Goal: Transaction & Acquisition: Purchase product/service

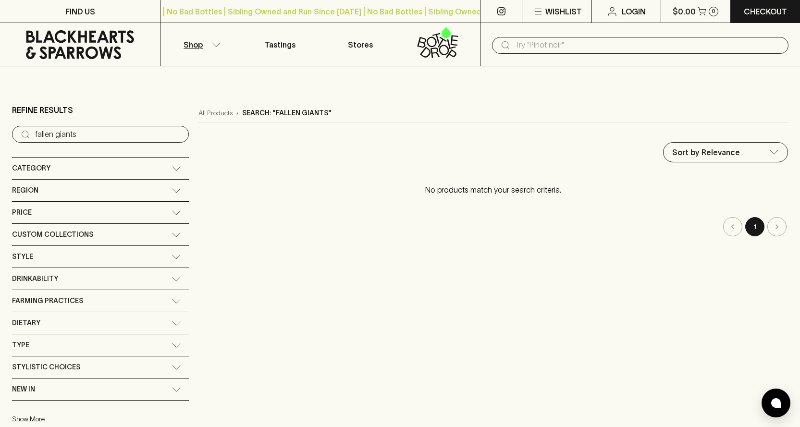
drag, startPoint x: 82, startPoint y: 135, endPoint x: 0, endPoint y: 133, distance: 82.2
click at [0, 133] on main "Refine Results ​ fallen giants Category + Red Wine + White Wine + Pink/Orange +…" at bounding box center [400, 263] width 800 height 395
type input "maidenii"
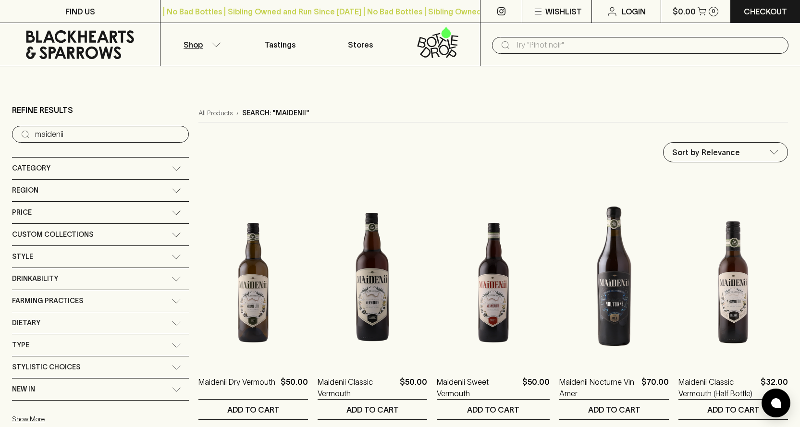
click at [555, 42] on input "text" at bounding box center [648, 44] width 266 height 15
type input "cracker"
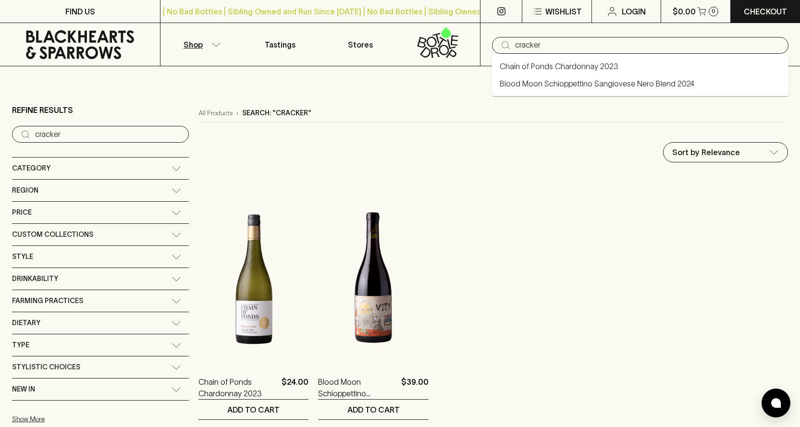
drag, startPoint x: 562, startPoint y: 38, endPoint x: 445, endPoint y: 32, distance: 117.9
click at [455, 42] on div "Shop Tastings Stores ​ cracker" at bounding box center [400, 44] width 800 height 43
type input "wafer"
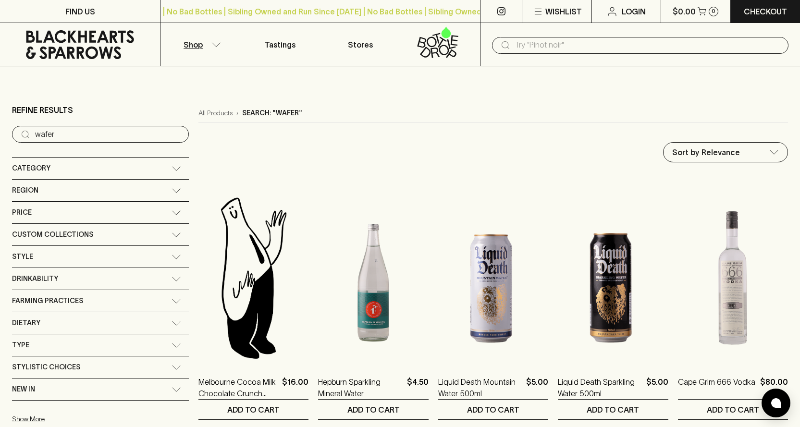
click at [86, 174] on div "Category" at bounding box center [92, 168] width 160 height 12
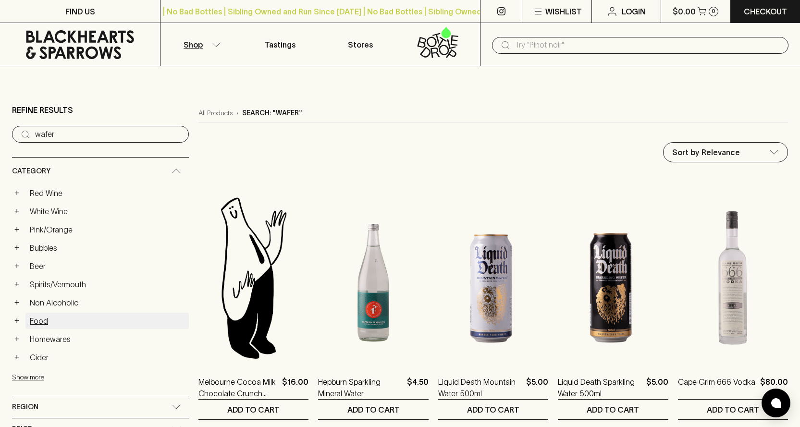
click at [44, 321] on link "Food" at bounding box center [106, 321] width 163 height 16
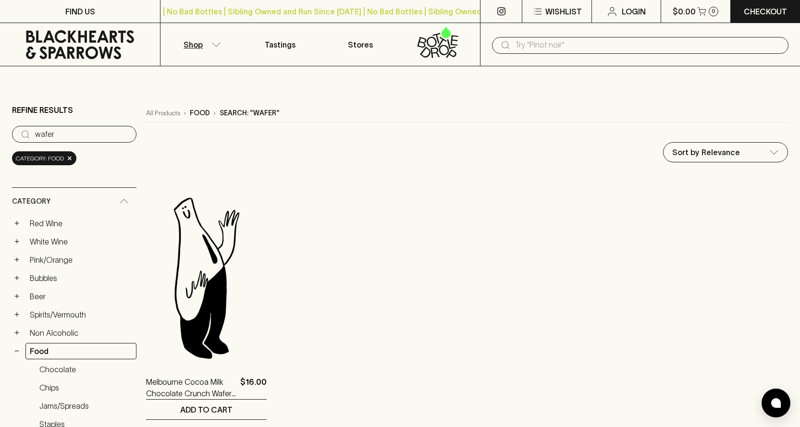
drag, startPoint x: 65, startPoint y: 132, endPoint x: 13, endPoint y: 130, distance: 51.9
click at [14, 130] on div "​ wafer" at bounding box center [74, 134] width 124 height 17
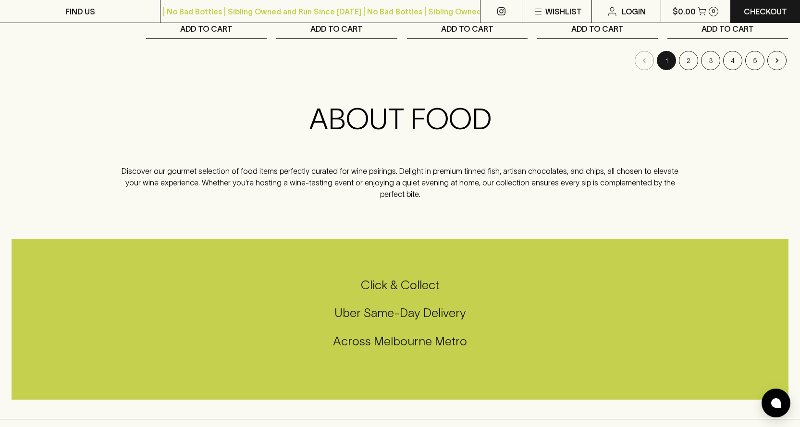
scroll to position [1153, 0]
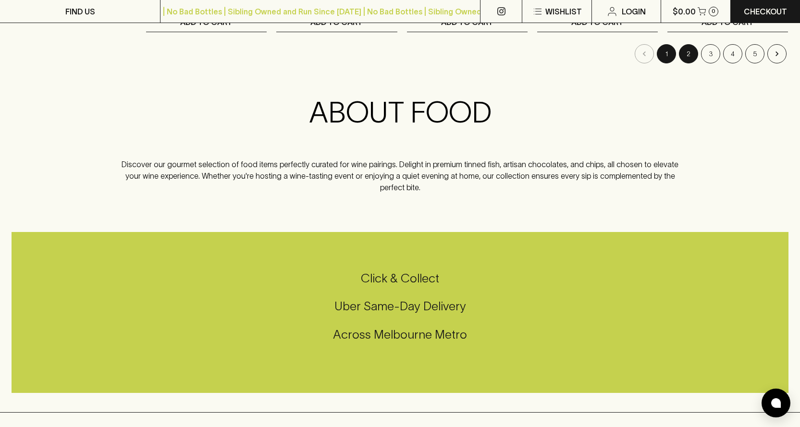
click at [692, 52] on button "2" at bounding box center [688, 53] width 19 height 19
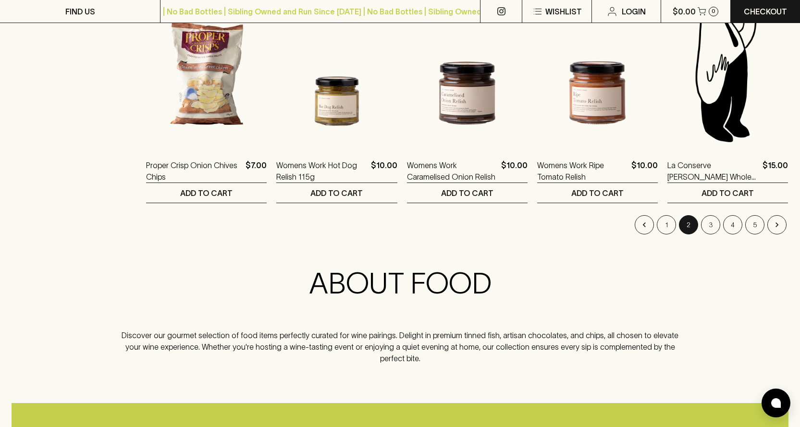
scroll to position [1025, 0]
